Goal: Information Seeking & Learning: Check status

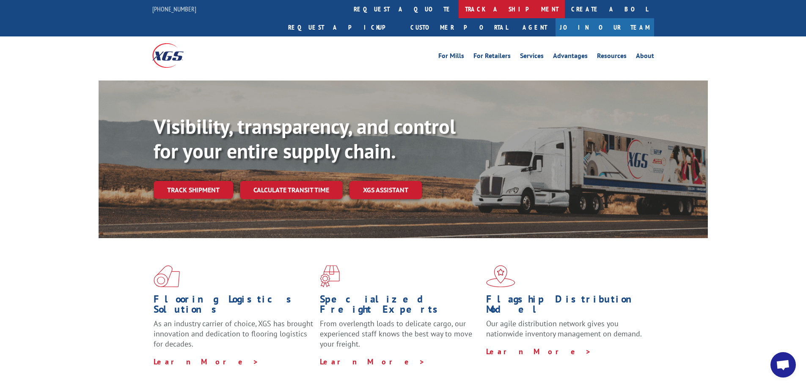
click at [459, 11] on link "track a shipment" at bounding box center [512, 9] width 106 height 18
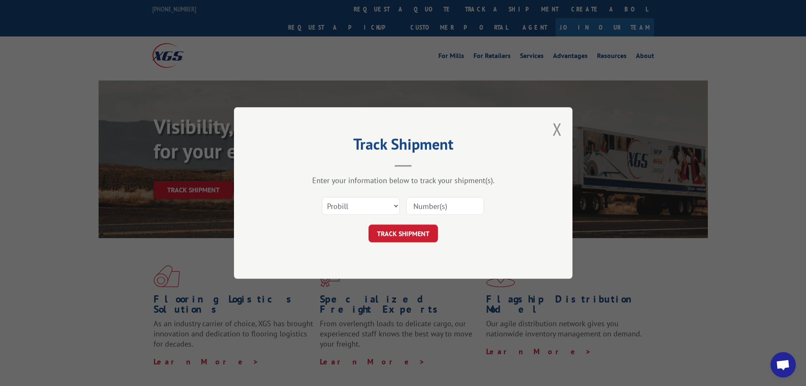
click at [433, 206] on input at bounding box center [445, 206] width 78 height 18
click at [357, 206] on select "Select category... Probill BOL PO" at bounding box center [361, 206] width 78 height 18
select select "po"
click at [322, 197] on select "Select category... Probill BOL PO" at bounding box center [361, 206] width 78 height 18
click at [450, 202] on input at bounding box center [445, 206] width 78 height 18
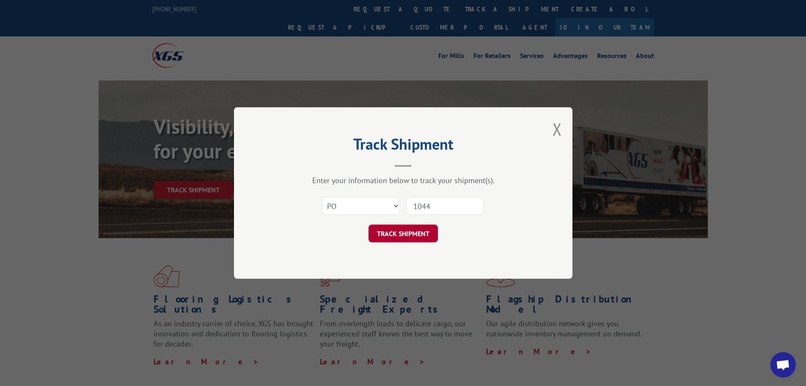
type input "1044"
drag, startPoint x: 403, startPoint y: 232, endPoint x: 408, endPoint y: 231, distance: 4.7
click at [403, 232] on button "TRACK SHIPMENT" at bounding box center [403, 233] width 69 height 18
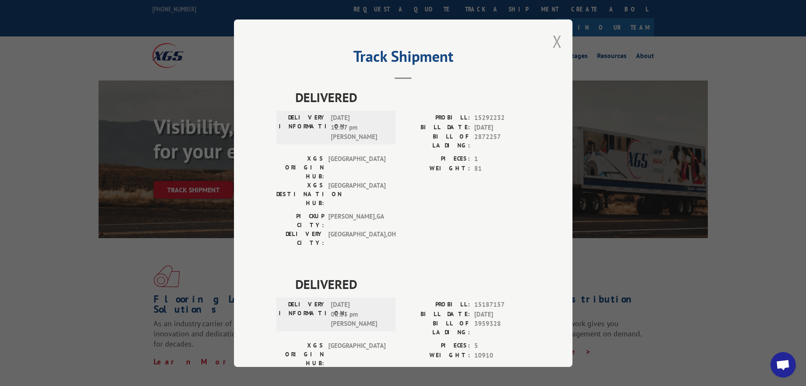
click at [553, 42] on button "Close modal" at bounding box center [557, 41] width 9 height 22
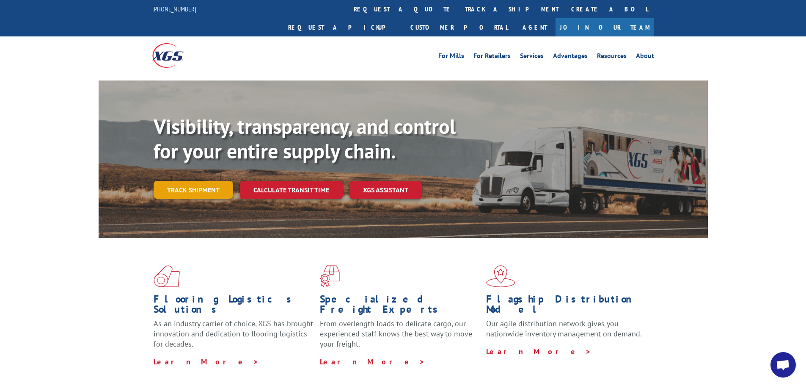
click at [203, 181] on link "Track shipment" at bounding box center [194, 190] width 80 height 18
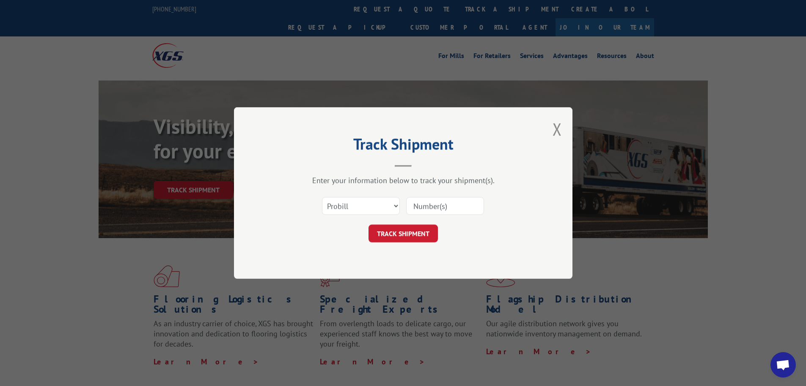
click at [441, 210] on input at bounding box center [445, 206] width 78 height 18
paste input "17693422"
type input "17693422"
click at [399, 232] on button "TRACK SHIPMENT" at bounding box center [403, 233] width 69 height 18
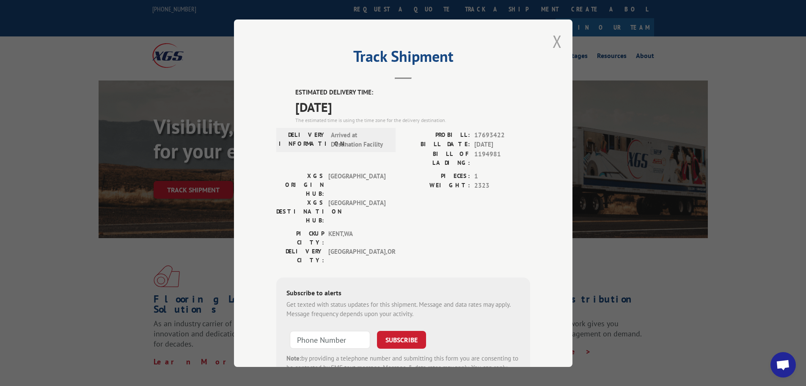
click at [558, 41] on button "Close modal" at bounding box center [557, 41] width 9 height 22
